Goal: Complete application form: Complete application form

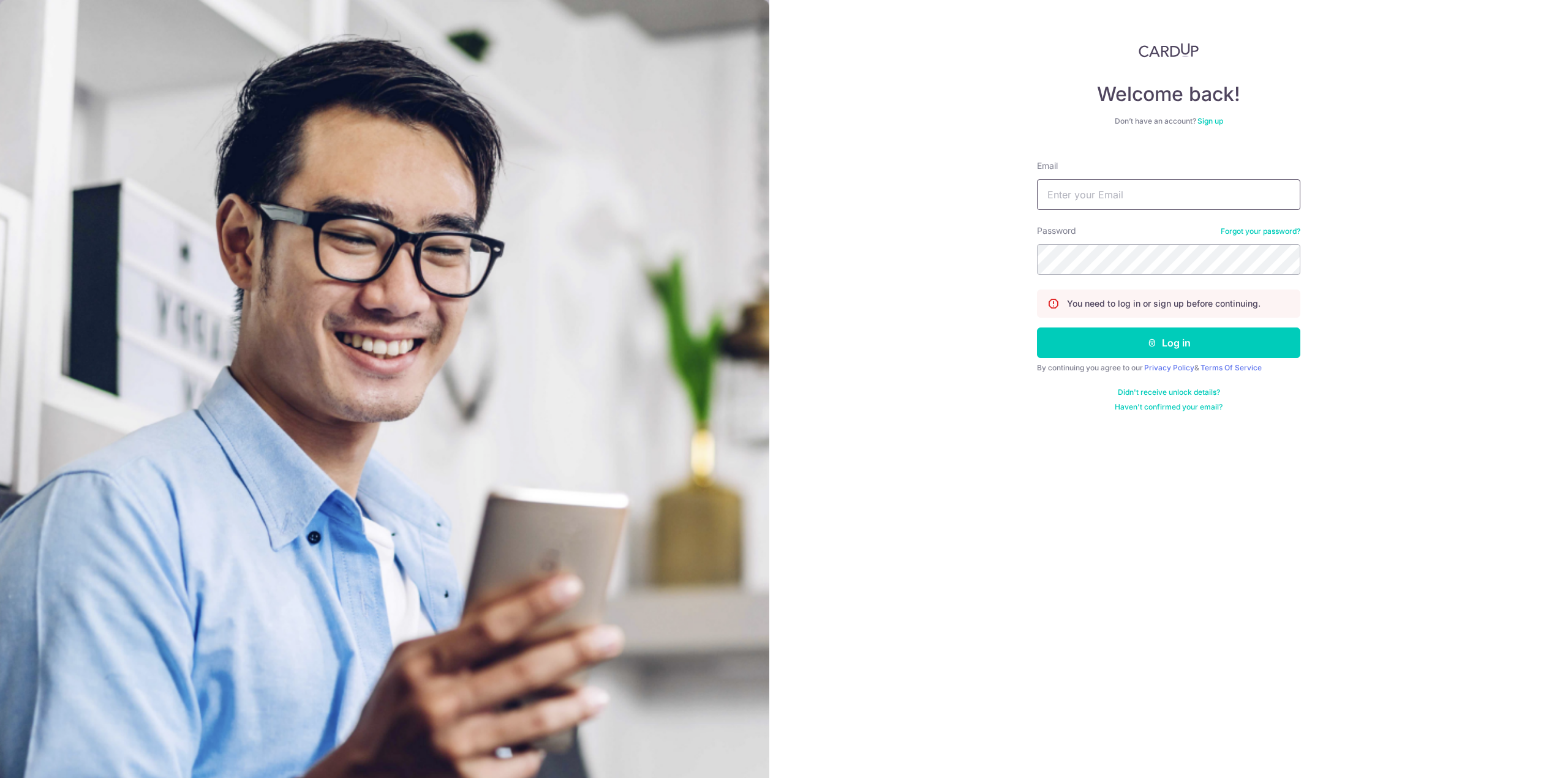
click at [1117, 203] on input "Email" at bounding box center [1168, 194] width 263 height 30
type input "tjredmund@gmail.com"
click at [1206, 335] on button "Log in" at bounding box center [1168, 343] width 263 height 30
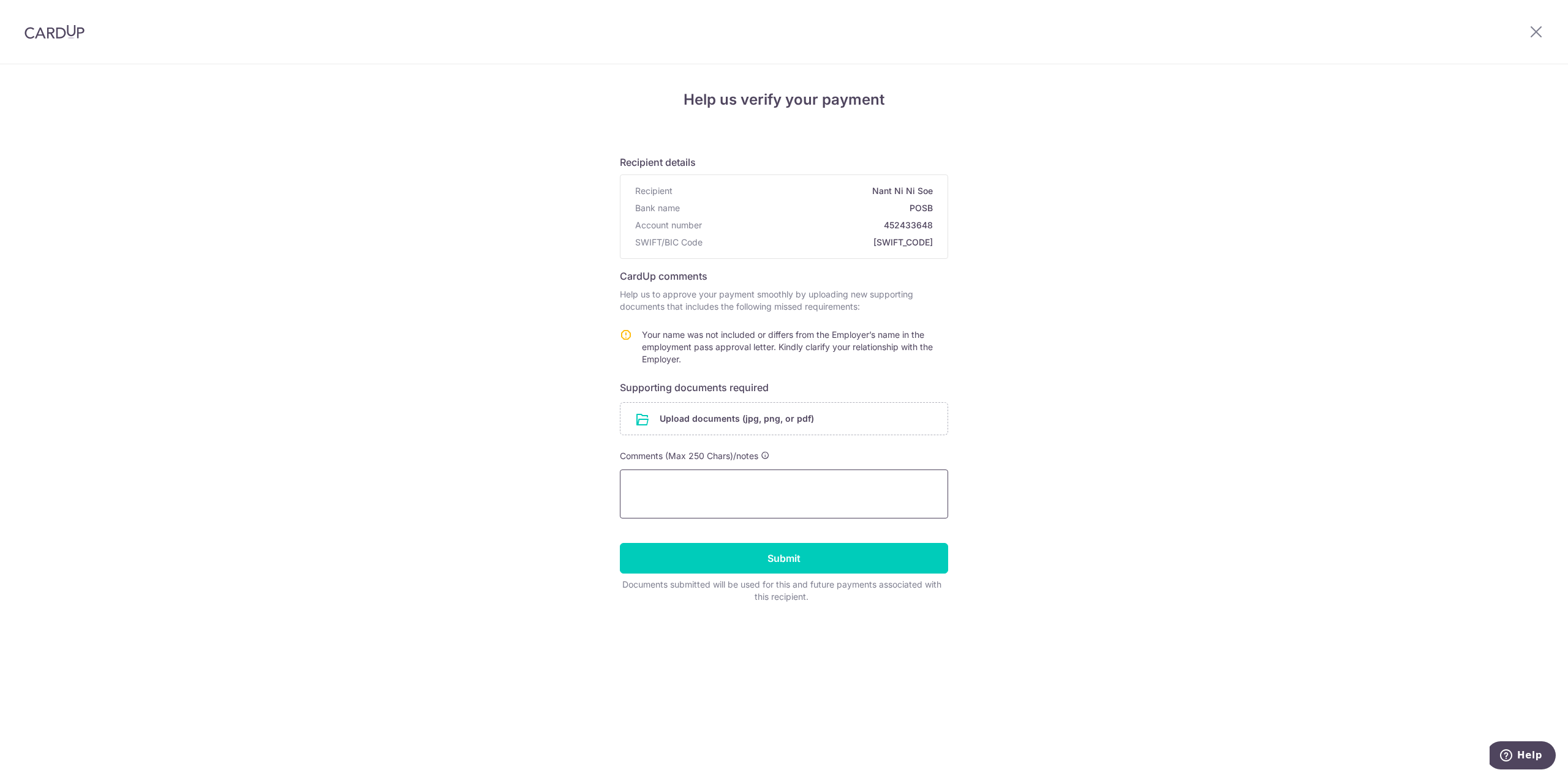
click at [836, 487] on textarea at bounding box center [784, 494] width 328 height 49
type textarea "E"
type textarea "Relation with Employer - Spouse"
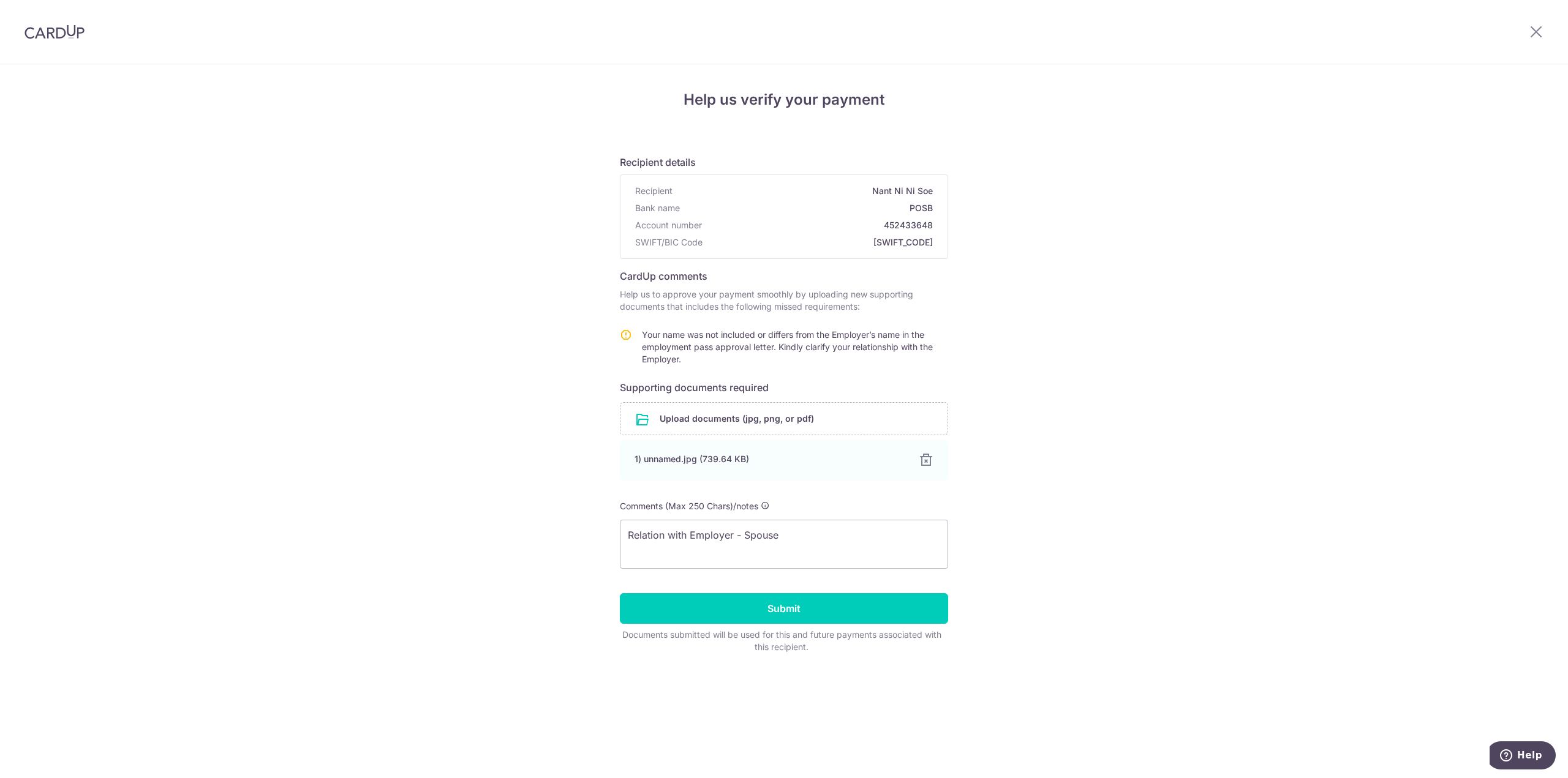
click at [1186, 470] on div "Help us verify your payment Recipient details Recipient Nant Ni Ni Soe Bank nam…" at bounding box center [784, 421] width 1568 height 714
click at [850, 605] on input "Submit" at bounding box center [784, 608] width 328 height 30
